Goal: Information Seeking & Learning: Find specific fact

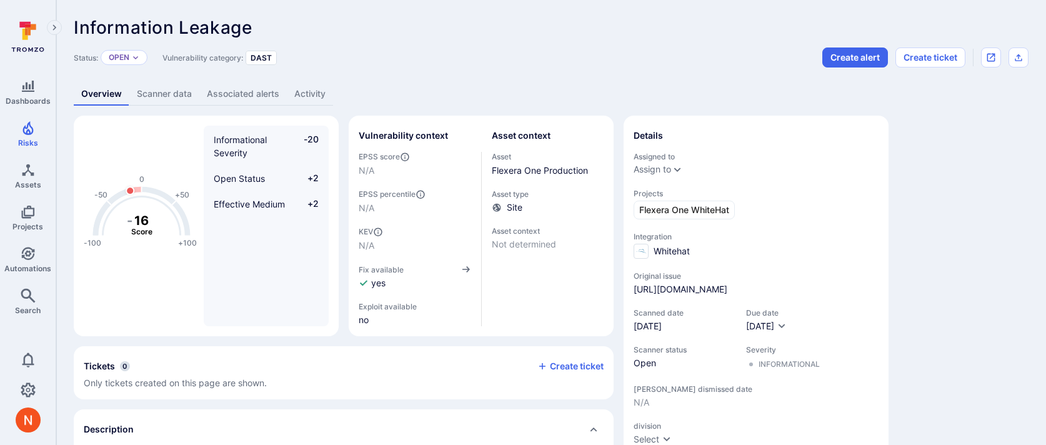
click at [161, 103] on link "Scanner data" at bounding box center [164, 93] width 70 height 23
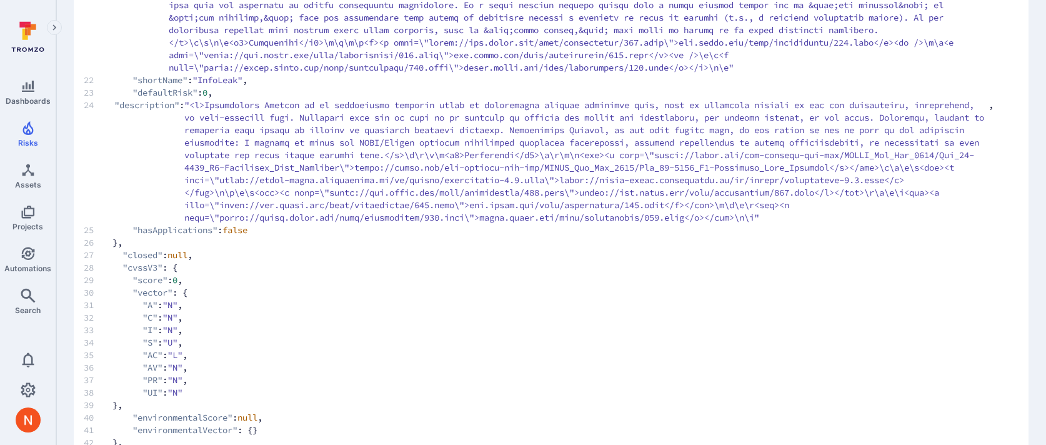
scroll to position [540, 0]
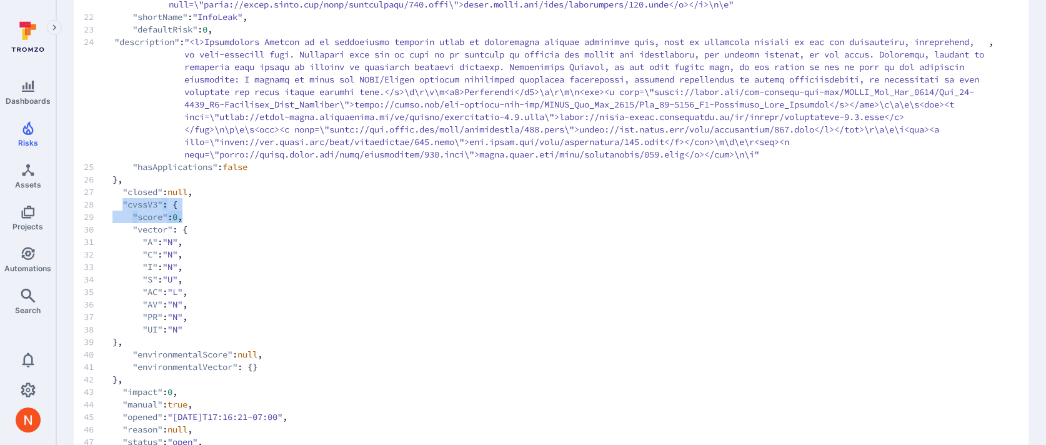
drag, startPoint x: 122, startPoint y: 229, endPoint x: 197, endPoint y: 241, distance: 75.9
click at [197, 241] on code "1 { 2 "id" : 53783300 , 3 "risk" : 1 , 4 "tags" : [], 5 "asset" : { 6 "id" : 16…" at bounding box center [538, 217] width 909 height 1262
copy code ""cvssV3" : { 29 "score" : 0 ,"
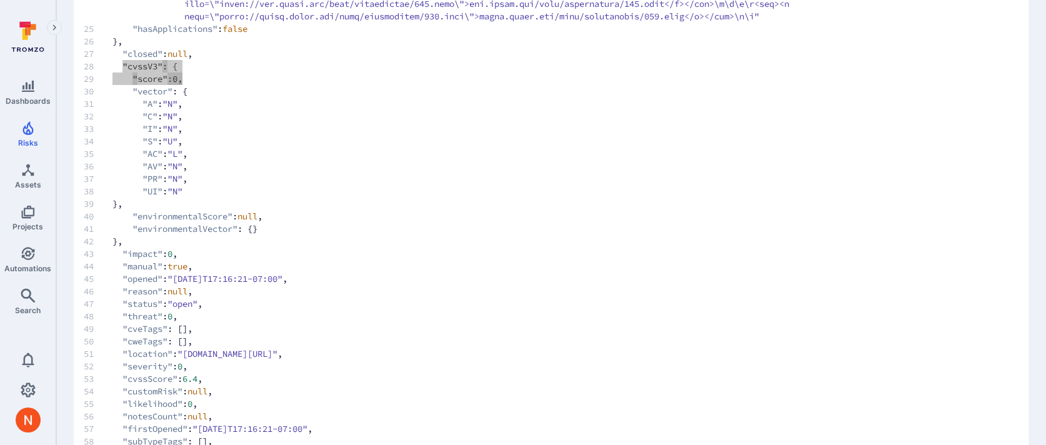
scroll to position [824, 0]
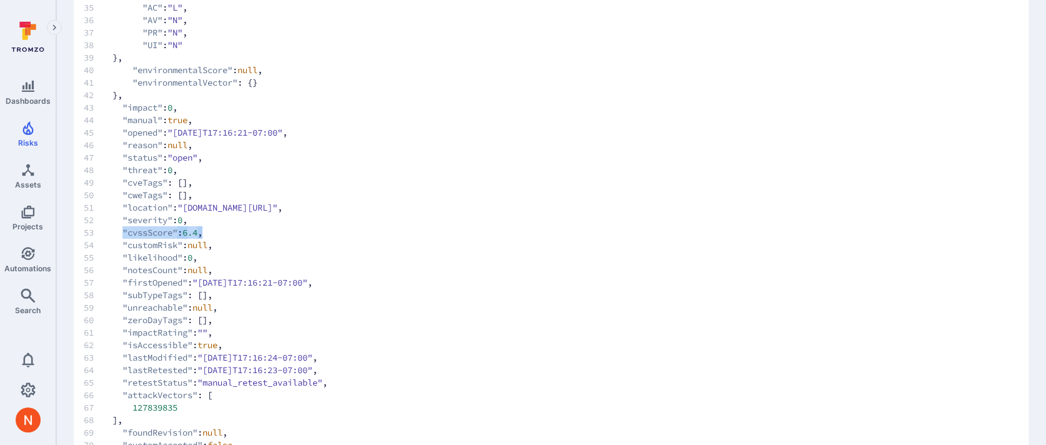
drag, startPoint x: 122, startPoint y: 257, endPoint x: 233, endPoint y: 257, distance: 110.6
click at [233, 239] on span "53 "cvssScore" : 6.4 ," at bounding box center [538, 232] width 909 height 12
copy span ""cvssScore" : 6.4 ,"
